Goal: Information Seeking & Learning: Learn about a topic

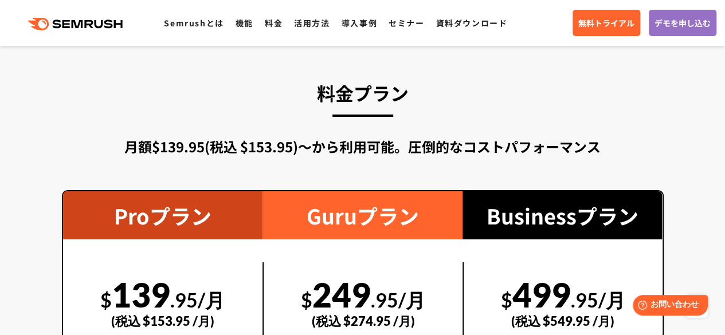
scroll to position [2120, 0]
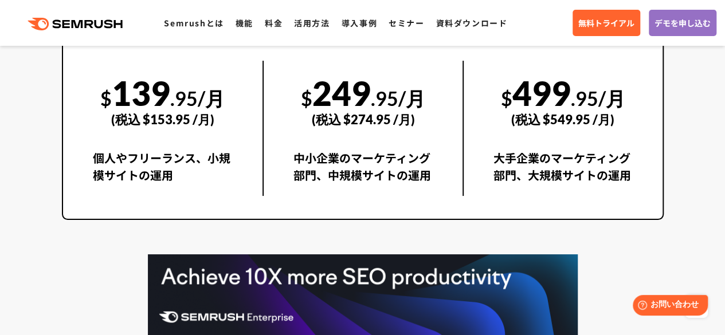
click at [534, 120] on div "(税込 $549.95 /月)" at bounding box center [562, 119] width 139 height 41
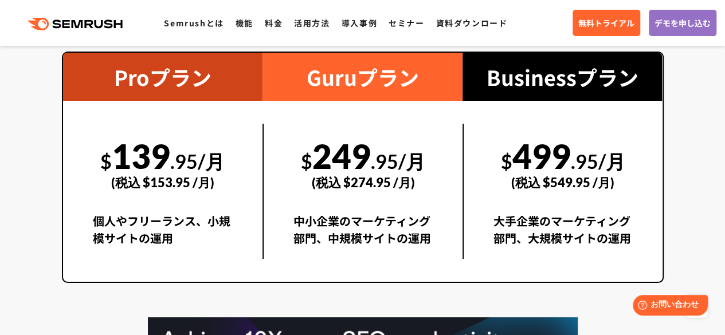
scroll to position [2063, 0]
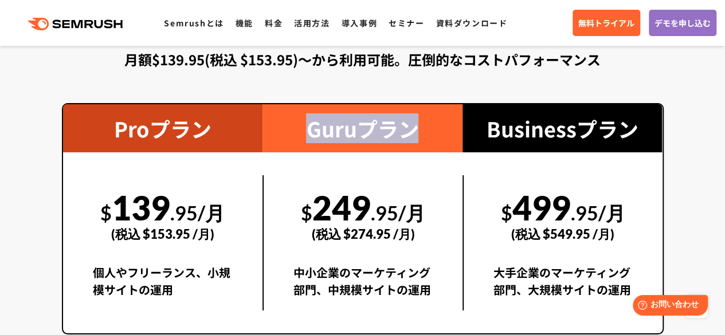
drag, startPoint x: 297, startPoint y: 131, endPoint x: 426, endPoint y: 133, distance: 128.9
click at [426, 133] on div "Guruプラン" at bounding box center [362, 128] width 200 height 48
copy div "Guruプラン"
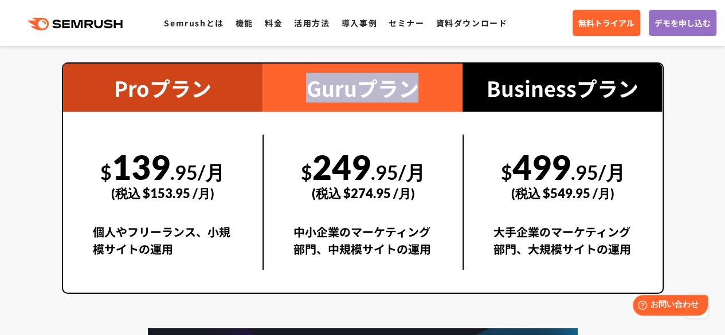
scroll to position [2120, 0]
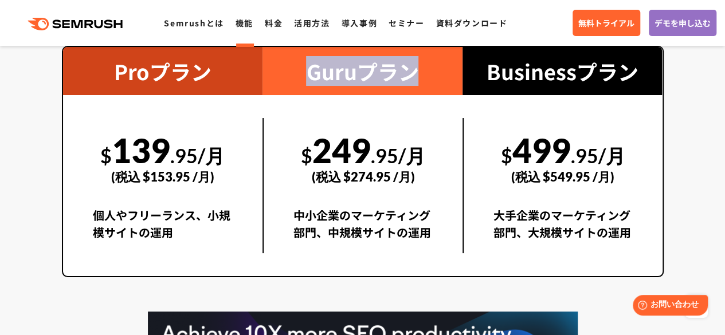
click at [246, 22] on link "機能" at bounding box center [244, 22] width 18 height 11
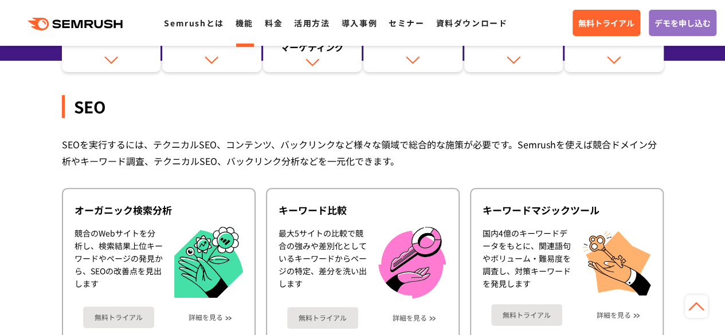
scroll to position [115, 0]
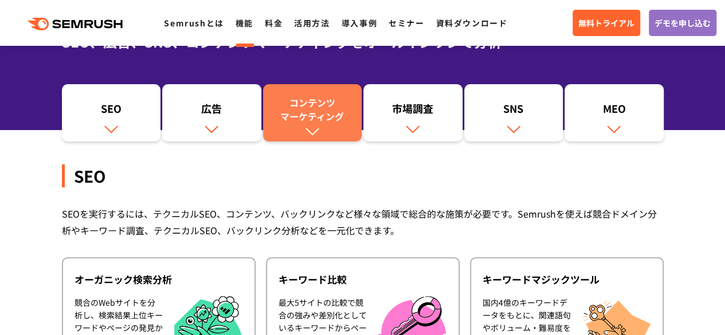
drag, startPoint x: 291, startPoint y: 142, endPoint x: 309, endPoint y: 131, distance: 21.3
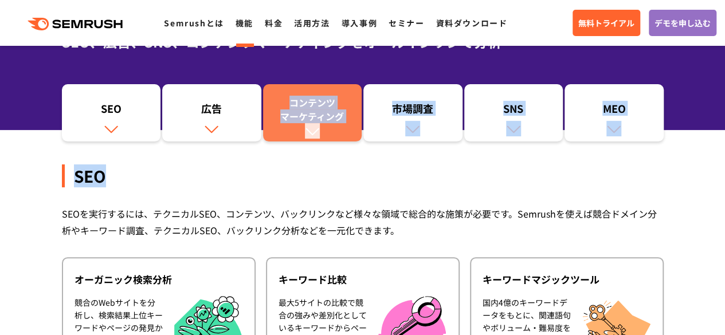
click at [309, 131] on img at bounding box center [312, 131] width 15 height 15
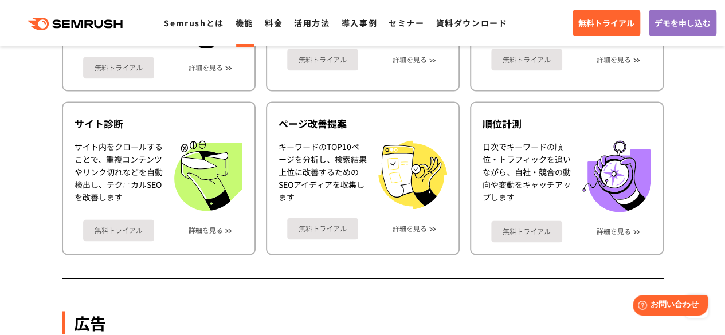
scroll to position [743, 0]
